Goal: Navigation & Orientation: Find specific page/section

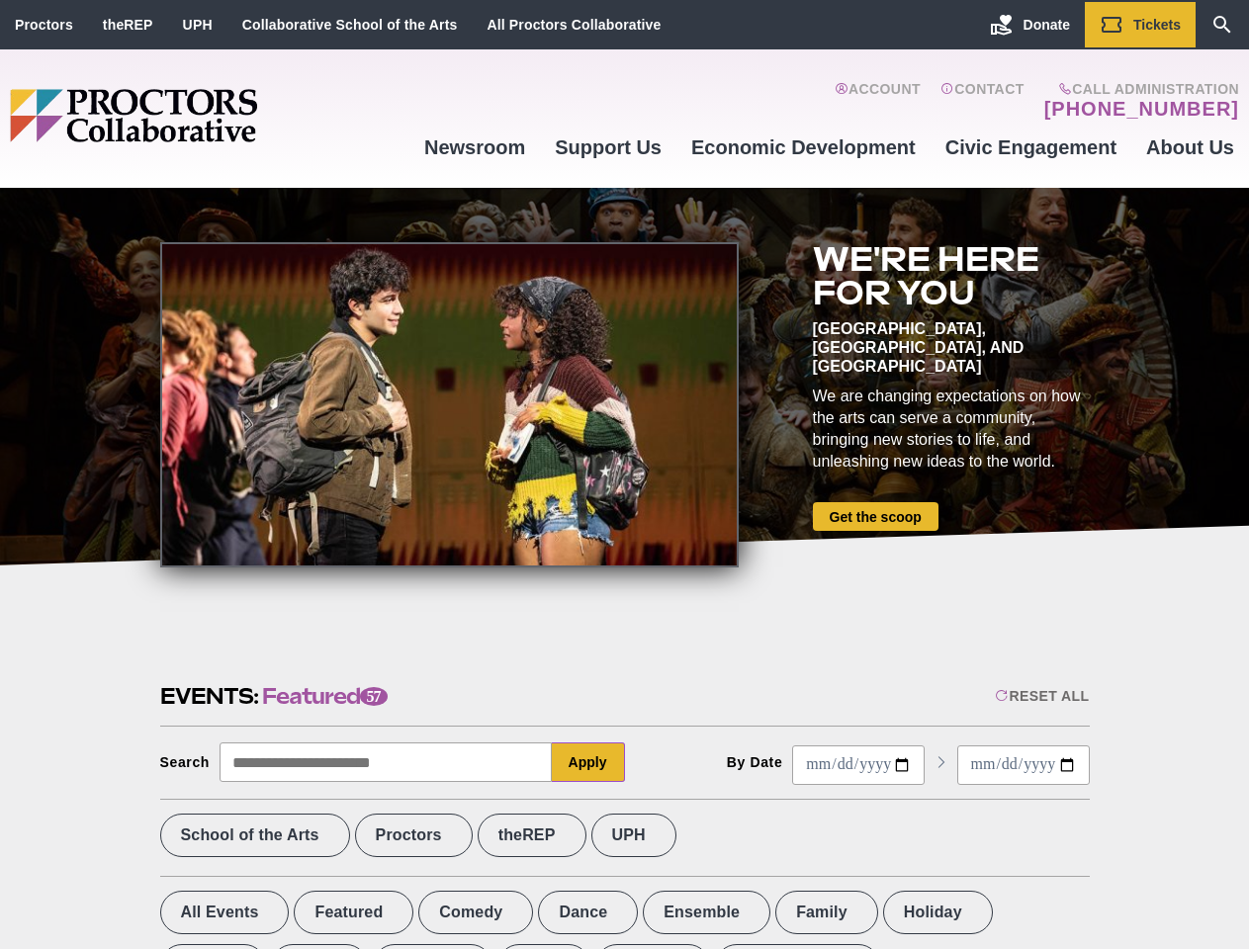
click at [624, 475] on div at bounding box center [449, 404] width 578 height 325
click at [1040, 696] on div "Reset All" at bounding box center [1042, 696] width 94 height 16
click at [588, 762] on button "Apply" at bounding box center [588, 762] width 73 height 40
